Goal: Navigation & Orientation: Find specific page/section

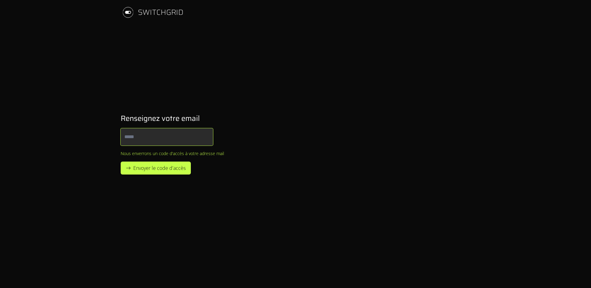
click at [151, 137] on input "Email" at bounding box center [167, 136] width 92 height 17
type input "**********"
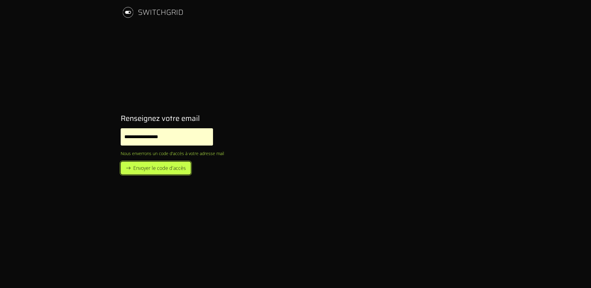
click at [144, 168] on span "Envoyer le code d'accès" at bounding box center [159, 167] width 52 height 7
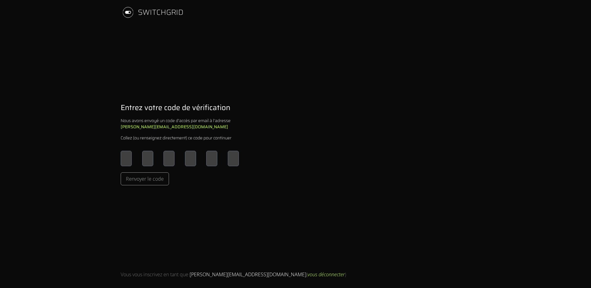
click at [131, 160] on span at bounding box center [130, 158] width 2 height 5
type input "*"
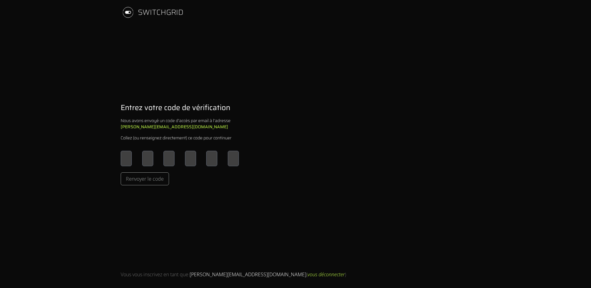
type input "*"
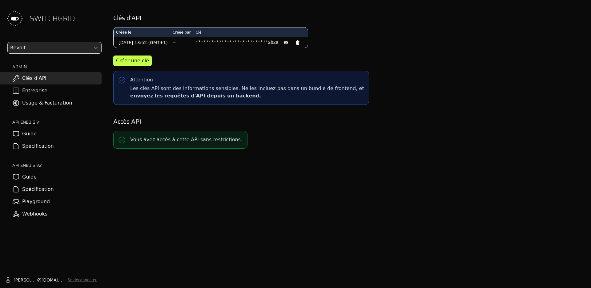
click at [158, 190] on div "**********" at bounding box center [348, 144] width 487 height 288
click at [33, 95] on link "Entreprise" at bounding box center [51, 90] width 102 height 12
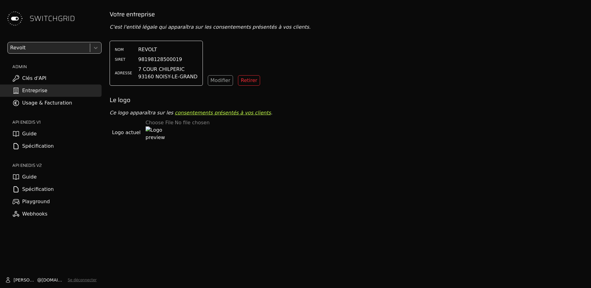
click at [34, 79] on link "Clés d'API" at bounding box center [51, 78] width 102 height 12
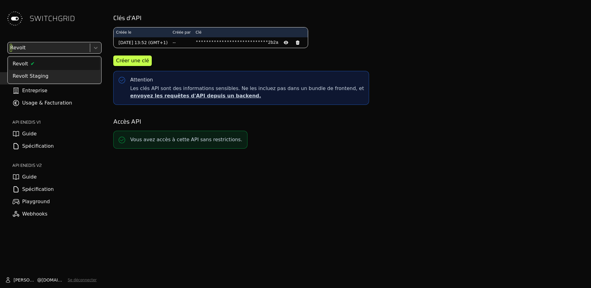
click at [96, 45] on icon at bounding box center [96, 48] width 6 height 6
click at [31, 100] on link "Usage & Facturation" at bounding box center [51, 103] width 102 height 12
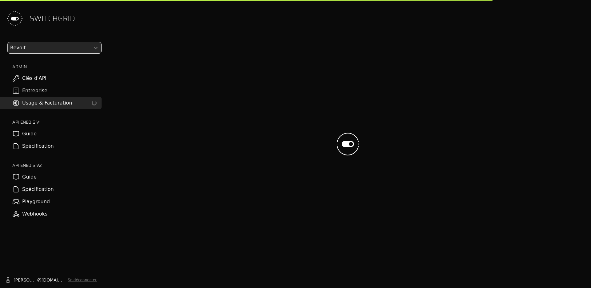
click at [27, 92] on link "Entreprise" at bounding box center [51, 90] width 102 height 12
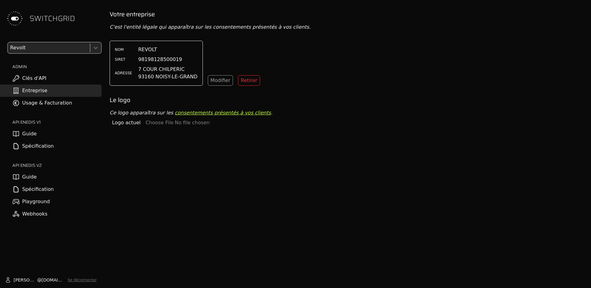
click at [24, 79] on link "Clés d'API" at bounding box center [51, 78] width 102 height 12
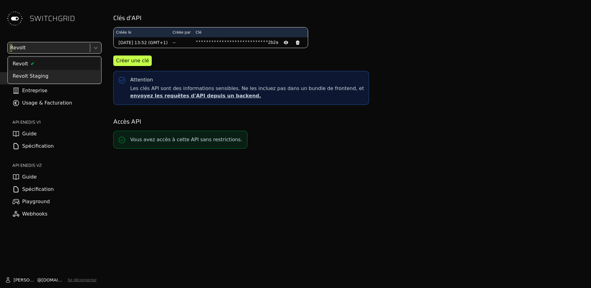
click at [94, 51] on icon at bounding box center [96, 48] width 6 height 6
click at [157, 212] on div "**********" at bounding box center [348, 144] width 487 height 288
click at [32, 101] on link "Usage & Facturation" at bounding box center [51, 103] width 102 height 12
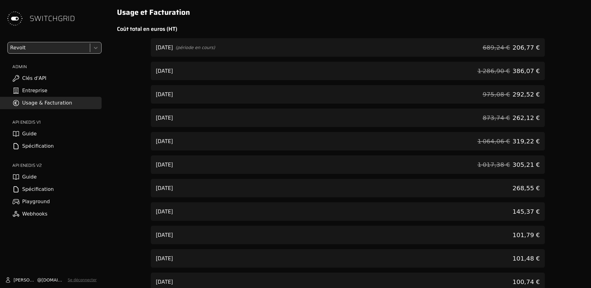
click at [36, 202] on link "Playground" at bounding box center [51, 201] width 102 height 12
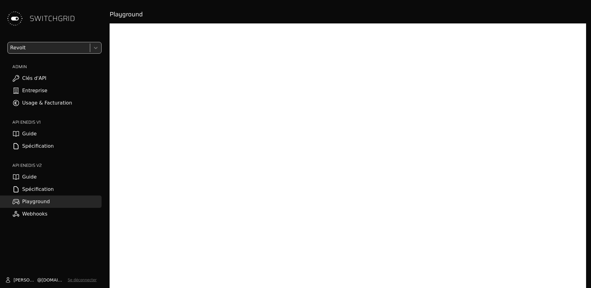
click at [219, 12] on h2 "Playground" at bounding box center [348, 14] width 477 height 9
click at [190, 7] on div "SWITCHGRID Revolt ADMIN Clés d'API Entreprise Usage & Facturation API ENEDIS v1…" at bounding box center [295, 144] width 591 height 288
